Goal: Information Seeking & Learning: Learn about a topic

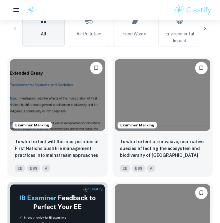
scroll to position [194, 0]
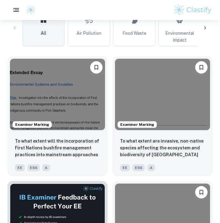
click at [61, 107] on img at bounding box center [57, 94] width 95 height 71
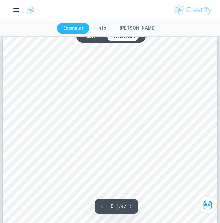
scroll to position [1323, 0]
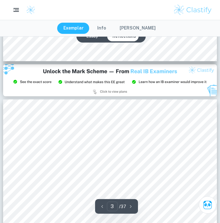
type input "2"
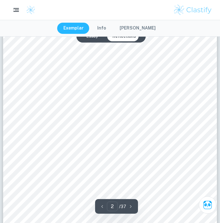
scroll to position [357, 0]
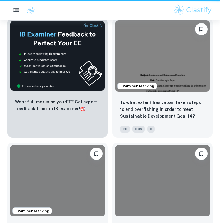
scroll to position [194, 0]
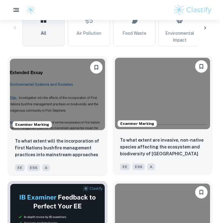
click at [154, 102] on img at bounding box center [162, 93] width 95 height 71
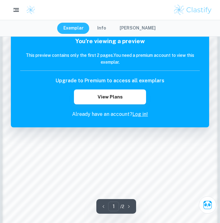
scroll to position [459, 0]
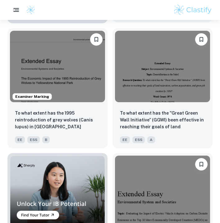
scroll to position [521, 0]
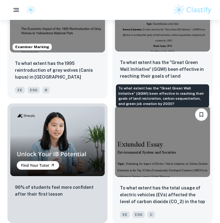
click at [151, 64] on p "To what extent has the "Great Green Wall Initiative” (GGWI) been effective in r…" at bounding box center [162, 69] width 85 height 21
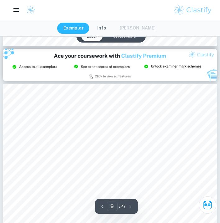
scroll to position [2302, 0]
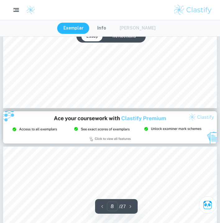
type input "9"
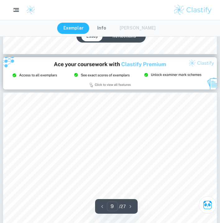
scroll to position [2291, 0]
